Goal: Transaction & Acquisition: Purchase product/service

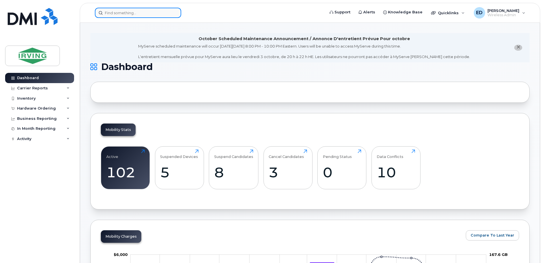
click at [167, 14] on input at bounding box center [138, 13] width 86 height 10
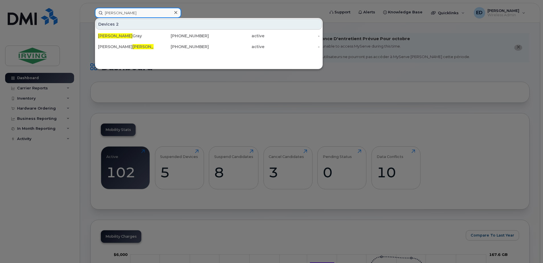
type input "ryan"
click at [282, 100] on div at bounding box center [271, 131] width 543 height 263
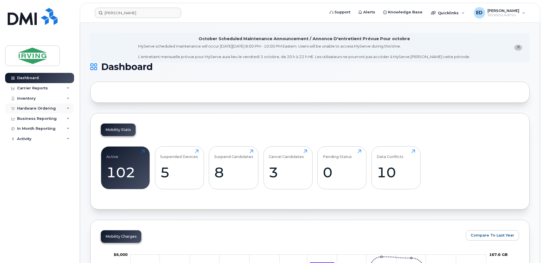
click at [39, 107] on div "Hardware Ordering" at bounding box center [36, 108] width 39 height 5
click at [30, 130] on div "Orders" at bounding box center [27, 129] width 14 height 5
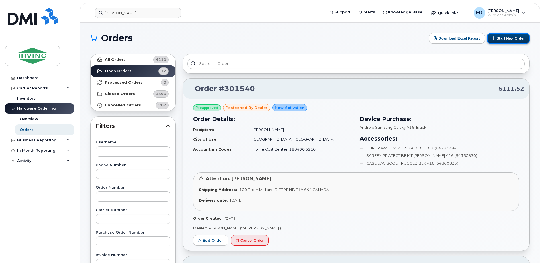
click at [505, 39] on button "Start New Order" at bounding box center [508, 38] width 42 height 11
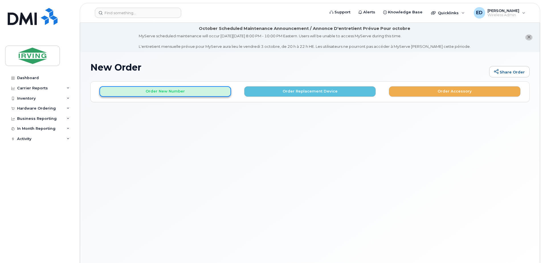
click at [204, 92] on button "Order New Number" at bounding box center [165, 91] width 132 height 11
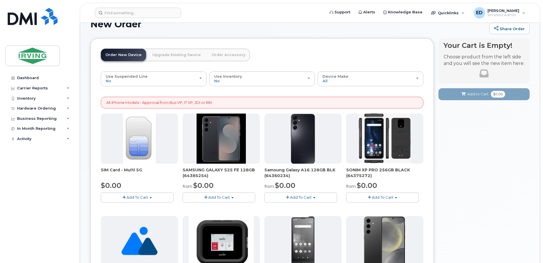
scroll to position [85, 0]
